Goal: Use online tool/utility: Use online tool/utility

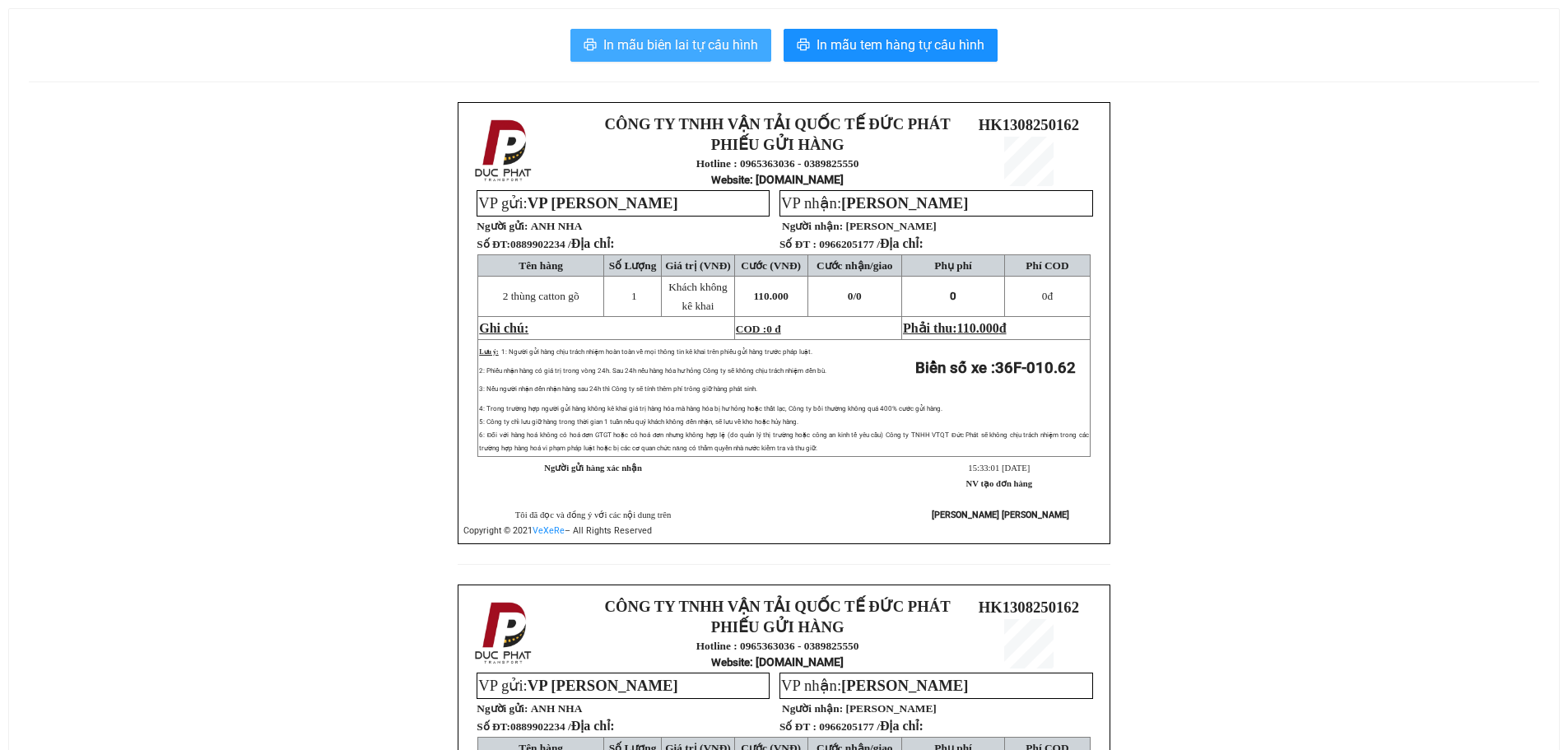
click at [694, 50] on span "In mẫu biên lai tự cấu hình" at bounding box center [680, 44] width 155 height 20
click at [686, 46] on span "In mẫu biên lai tự cấu hình" at bounding box center [680, 44] width 155 height 20
